Goal: Information Seeking & Learning: Learn about a topic

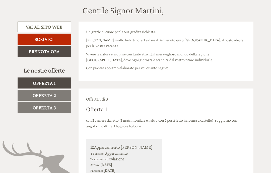
scroll to position [155, 0]
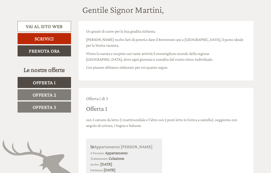
click at [43, 80] on span "Offerta 1" at bounding box center [44, 83] width 23 height 6
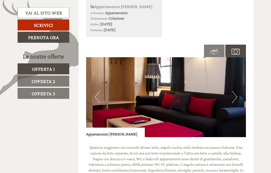
scroll to position [298, 0]
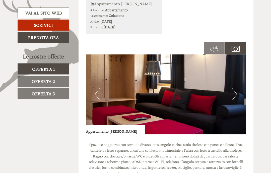
click at [196, 85] on img at bounding box center [166, 94] width 160 height 80
click at [233, 93] on button "Next" at bounding box center [234, 94] width 5 height 13
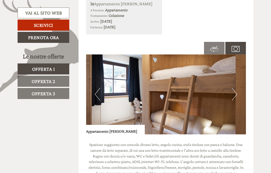
click at [235, 92] on button "Next" at bounding box center [234, 94] width 5 height 13
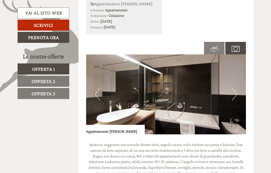
scroll to position [0, 0]
click at [236, 91] on button "Next" at bounding box center [234, 94] width 5 height 13
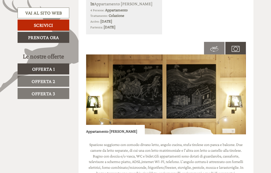
click at [238, 94] on img at bounding box center [166, 94] width 160 height 80
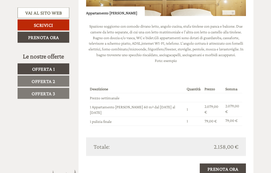
scroll to position [416, 0]
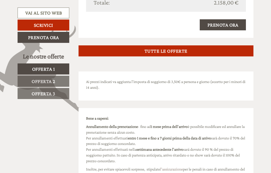
click at [34, 82] on span "Offerta 2" at bounding box center [44, 82] width 24 height 6
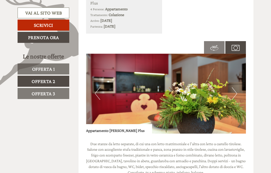
scroll to position [304, 0]
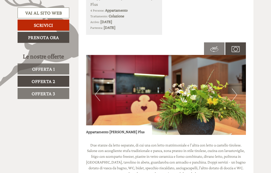
click at [235, 89] on button "Next" at bounding box center [234, 95] width 5 height 13
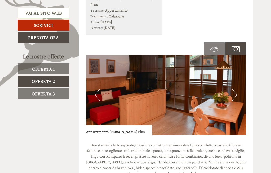
click at [234, 89] on button "Next" at bounding box center [234, 95] width 5 height 13
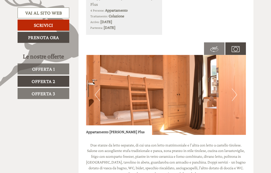
click at [233, 89] on button "Next" at bounding box center [234, 95] width 5 height 13
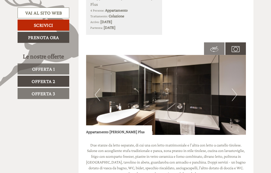
click at [233, 89] on button "Next" at bounding box center [234, 95] width 5 height 13
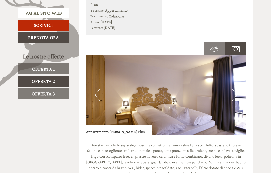
click at [236, 89] on button "Next" at bounding box center [234, 95] width 5 height 13
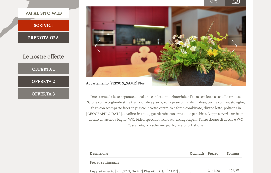
scroll to position [357, 0]
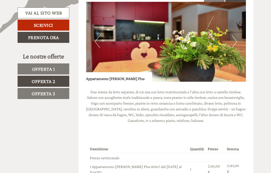
click at [235, 35] on button "Next" at bounding box center [234, 41] width 5 height 13
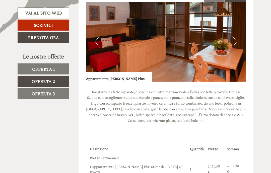
click at [235, 35] on button "Next" at bounding box center [234, 41] width 5 height 13
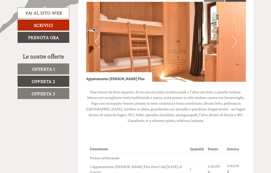
click at [239, 31] on img at bounding box center [166, 42] width 160 height 80
click at [234, 35] on button "Next" at bounding box center [234, 41] width 5 height 13
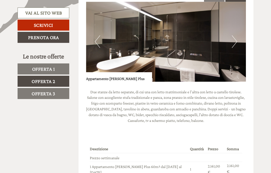
click at [237, 32] on img at bounding box center [166, 42] width 160 height 80
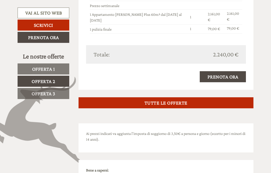
click at [41, 93] on span "Offerta 3" at bounding box center [44, 94] width 24 height 6
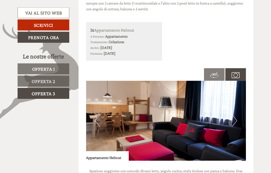
scroll to position [270, 0]
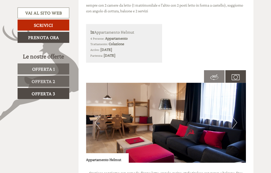
click at [239, 120] on img at bounding box center [166, 123] width 160 height 80
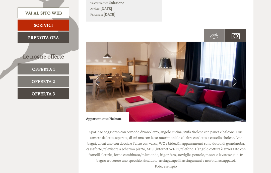
scroll to position [308, 0]
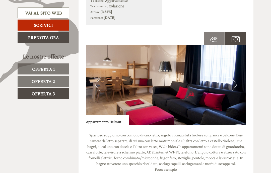
click at [44, 80] on span "Offerta 2" at bounding box center [44, 82] width 24 height 6
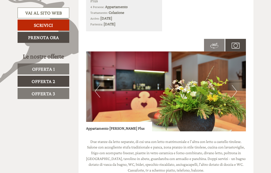
scroll to position [242, 0]
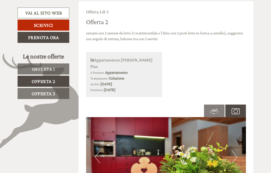
click at [42, 68] on span "Offerta 1" at bounding box center [43, 69] width 23 height 6
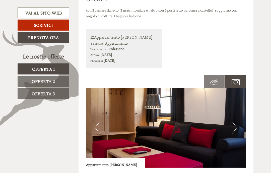
click at [39, 81] on span "Offerta 2" at bounding box center [44, 82] width 24 height 6
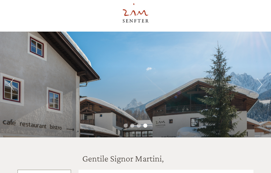
scroll to position [0, 0]
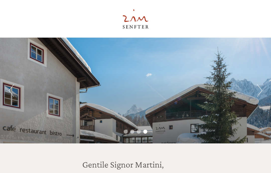
click at [260, 91] on button "Next" at bounding box center [259, 90] width 5 height 13
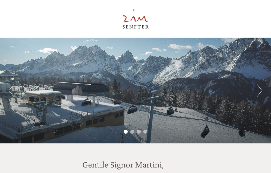
click at [258, 92] on button "Next" at bounding box center [259, 90] width 5 height 13
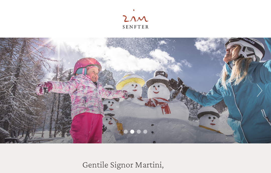
click at [259, 92] on button "Next" at bounding box center [259, 90] width 5 height 13
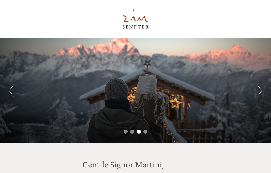
click at [262, 91] on button "Next" at bounding box center [259, 90] width 5 height 13
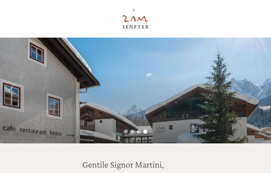
click at [83, 120] on div "Previous Next 1 2 3 4" at bounding box center [135, 91] width 271 height 106
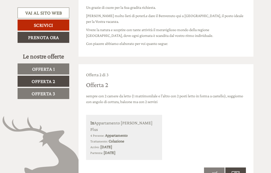
scroll to position [92, 0]
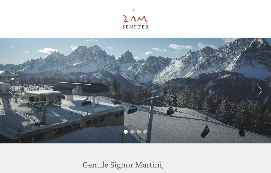
click at [260, 95] on button "Next" at bounding box center [259, 90] width 5 height 13
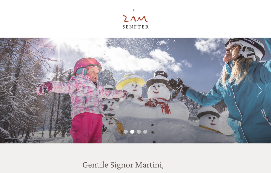
click at [256, 88] on div "Previous Next 1 2 3 4" at bounding box center [135, 91] width 271 height 106
click at [257, 95] on button "Next" at bounding box center [259, 90] width 5 height 13
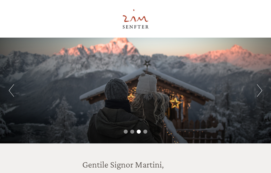
click at [252, 98] on div "Previous Next 1 2 3 4" at bounding box center [135, 91] width 271 height 106
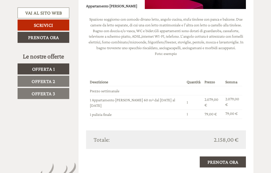
scroll to position [423, 0]
